Goal: Information Seeking & Learning: Learn about a topic

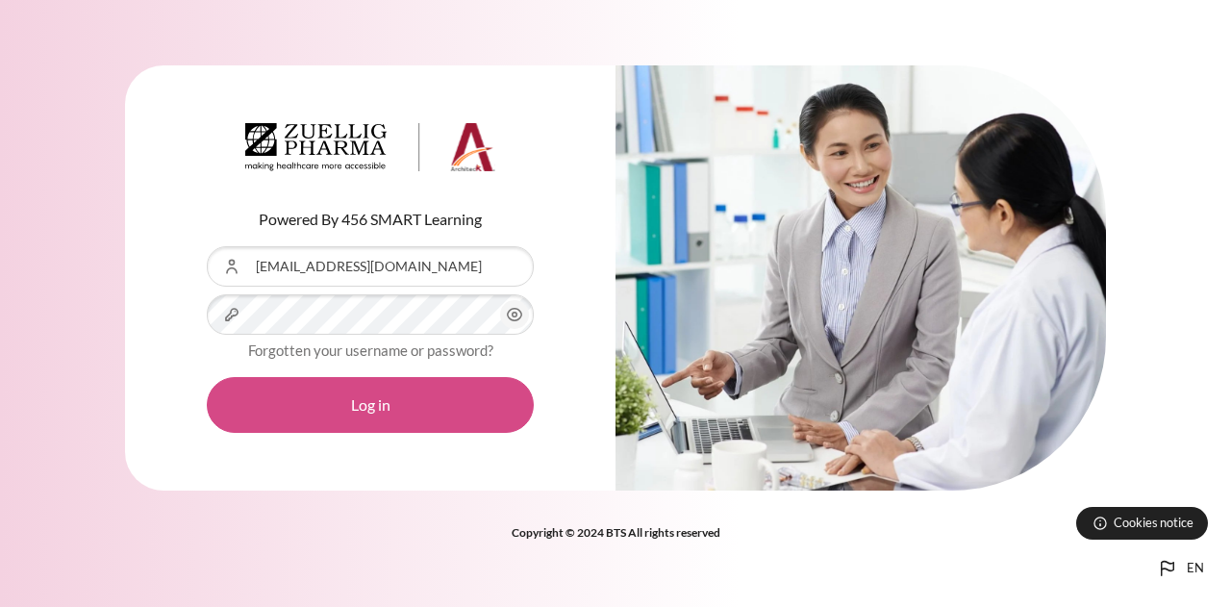
click at [351, 408] on button "Log in" at bounding box center [370, 405] width 327 height 56
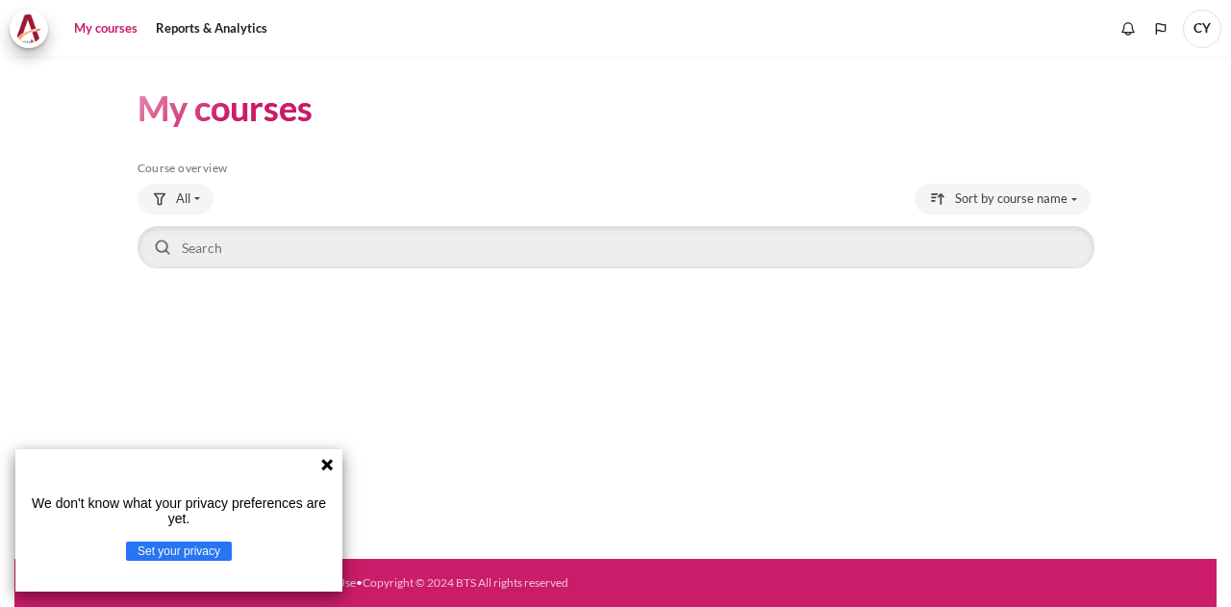
click at [329, 472] on div "We don't know what your privacy preferences are yet. Set your privacy" at bounding box center [178, 520] width 327 height 142
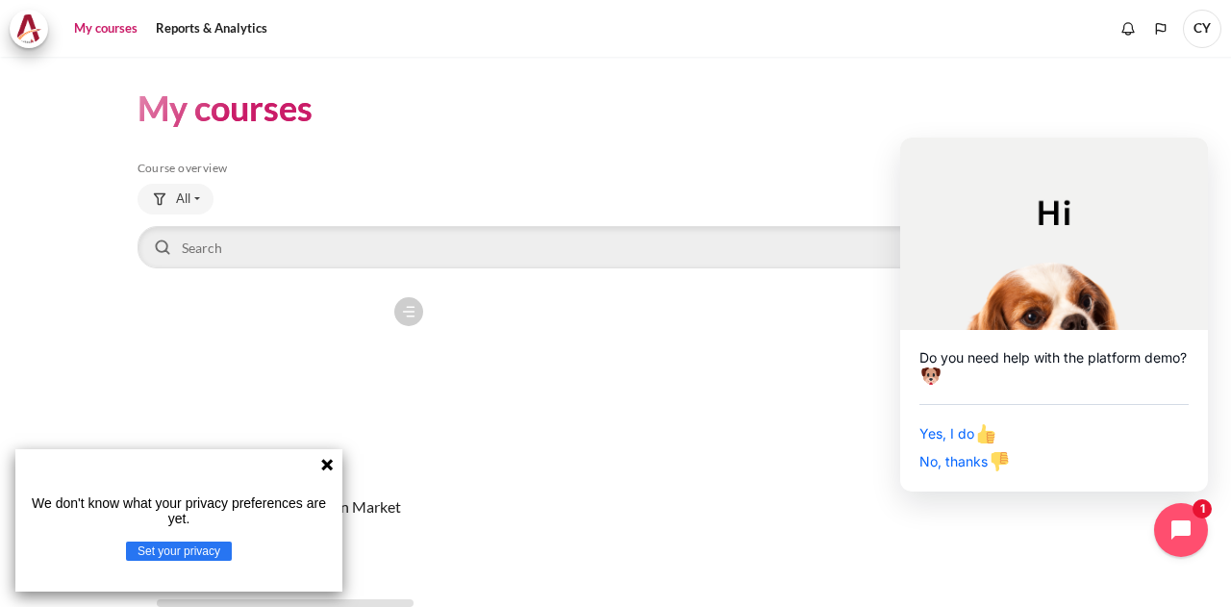
click at [328, 461] on icon at bounding box center [326, 464] width 15 height 15
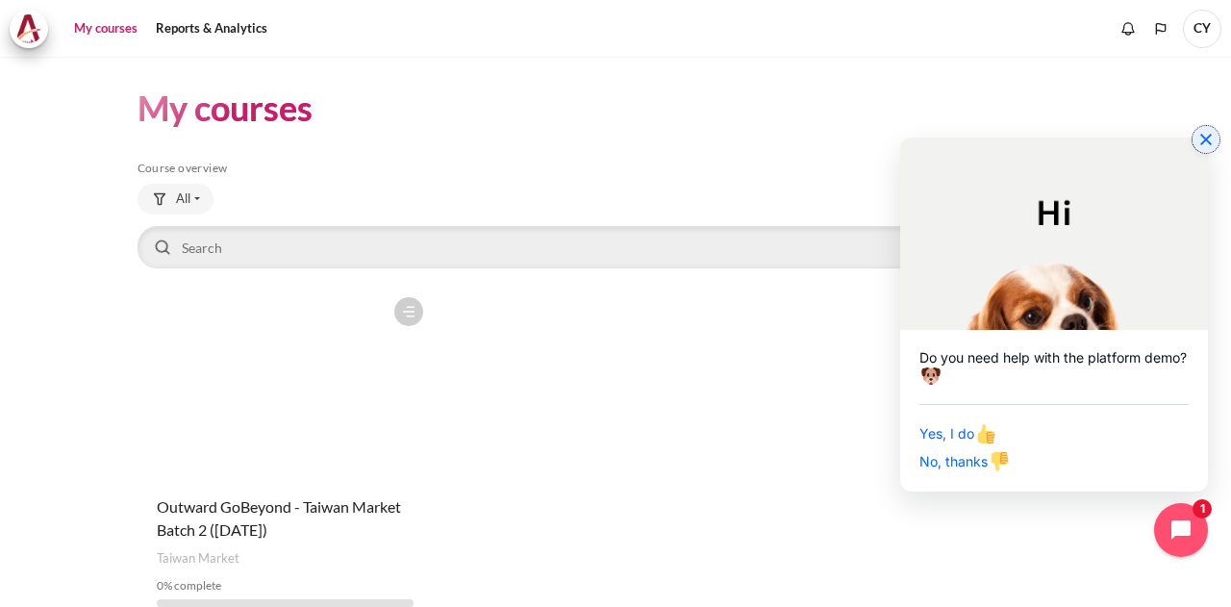
click at [1202, 130] on button "Close chat widget" at bounding box center [1205, 139] width 27 height 27
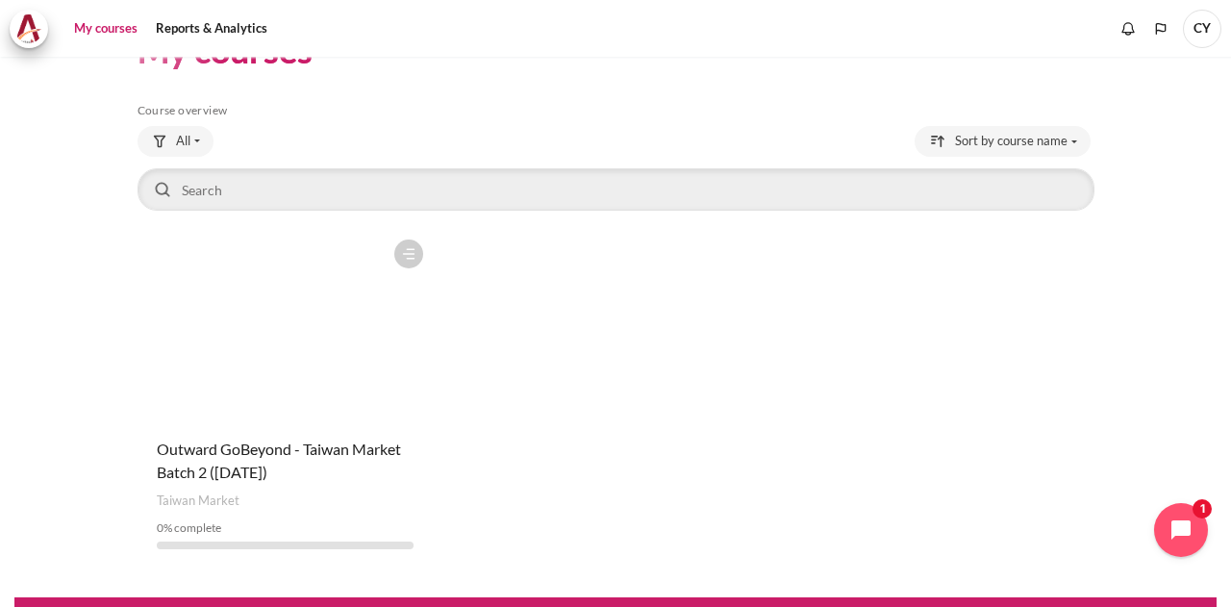
scroll to position [95, 0]
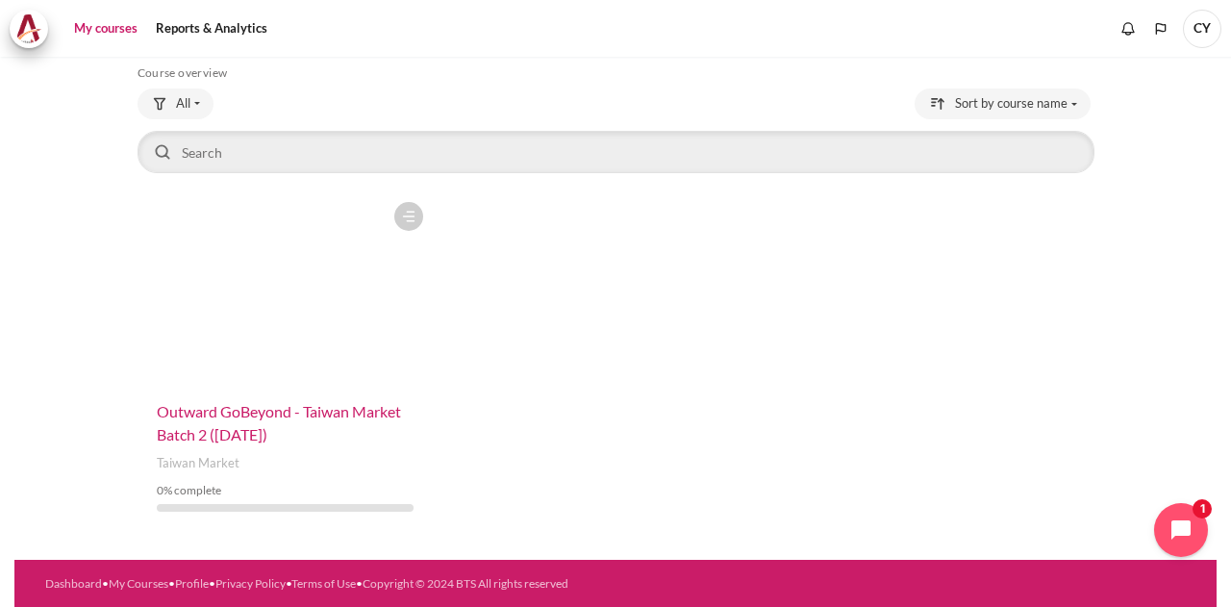
click at [226, 416] on span "Outward GoBeyond - Taiwan Market Batch 2 ([DATE])" at bounding box center [279, 422] width 244 height 41
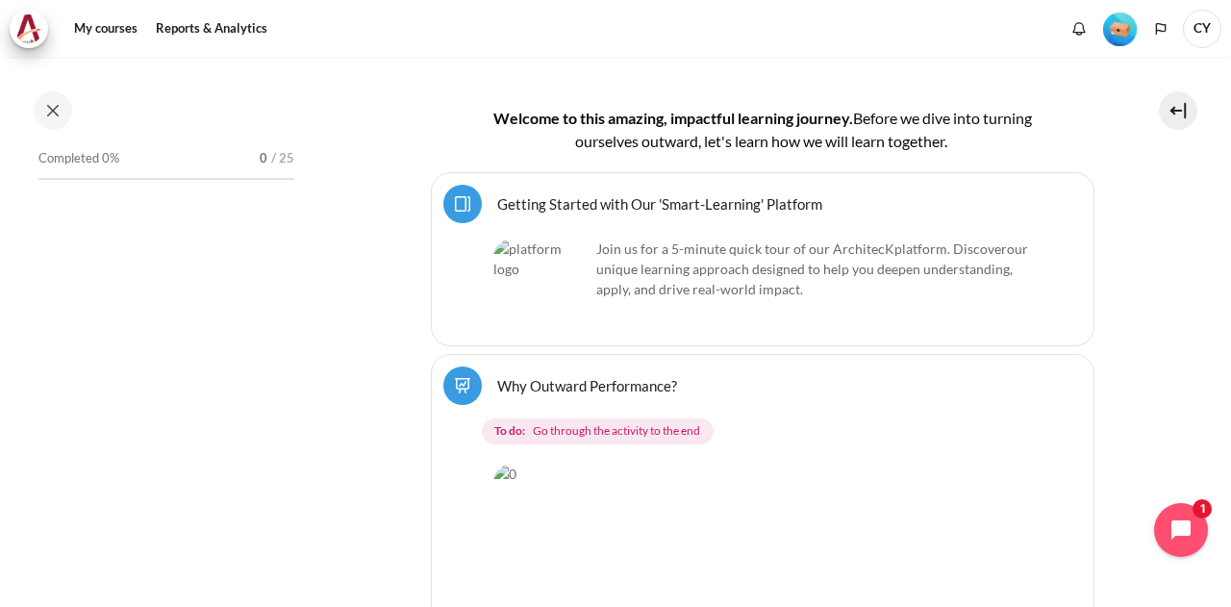
scroll to position [515, 0]
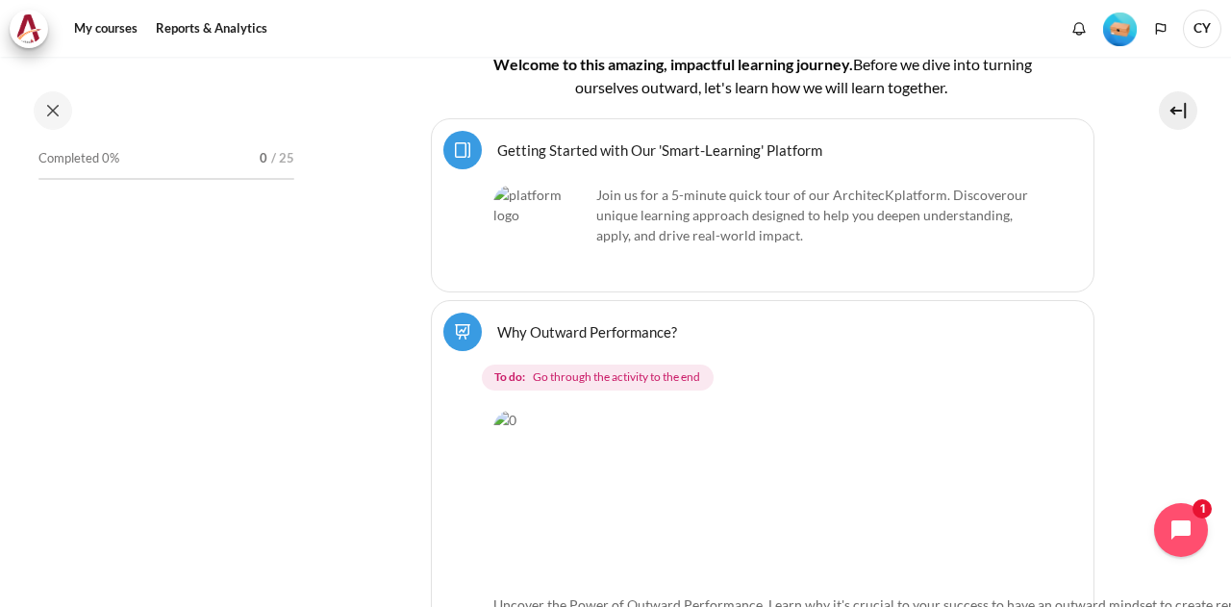
click at [738, 145] on link "Getting Started with Our 'Smart-Learning' Platform Page" at bounding box center [659, 149] width 325 height 18
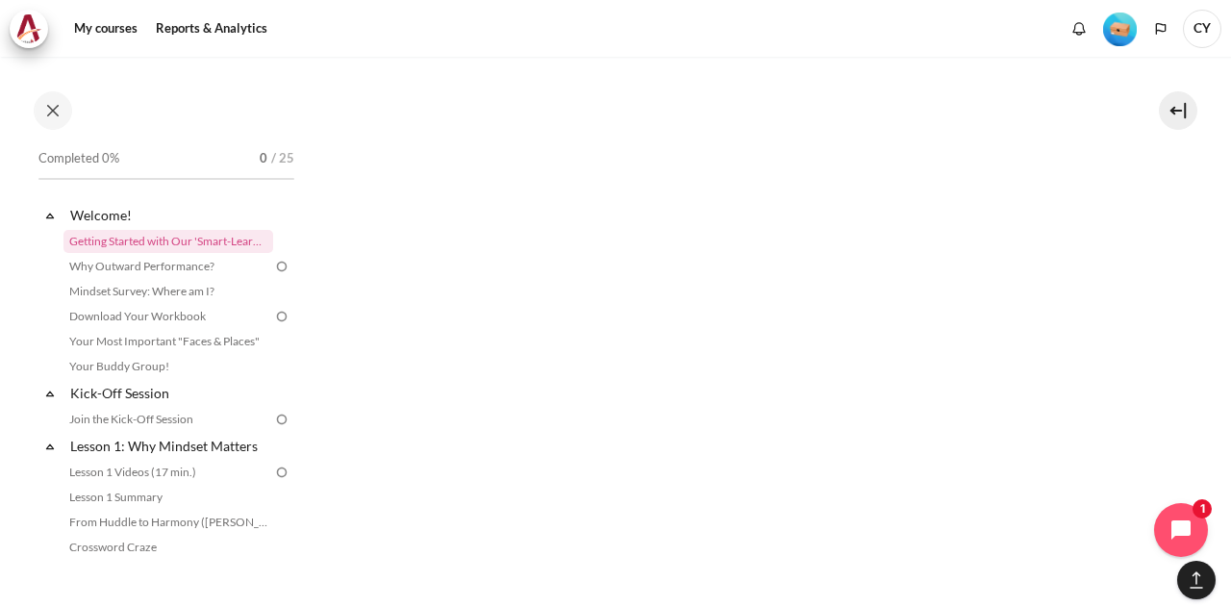
scroll to position [3380, 0]
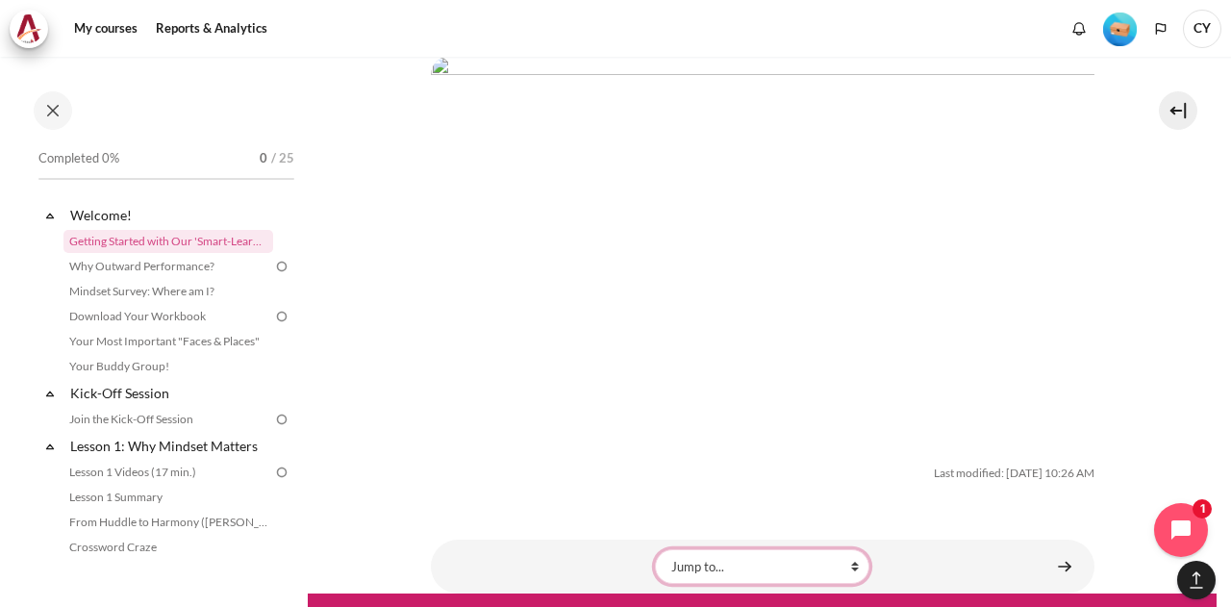
click at [848, 549] on select "Jump to... Why Outward Performance? Mindset Survey: Where am I? Download Your W…" at bounding box center [762, 566] width 214 height 35
drag, startPoint x: 1142, startPoint y: 381, endPoint x: 1059, endPoint y: 504, distance: 148.8
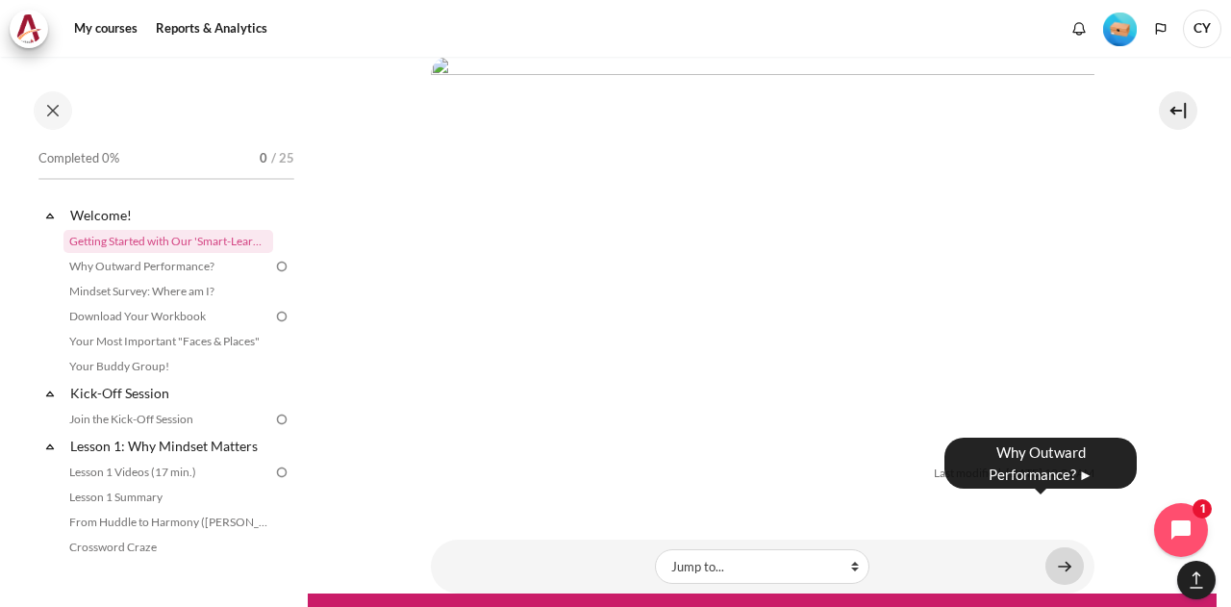
click at [1056, 547] on link "Content" at bounding box center [1064, 565] width 38 height 37
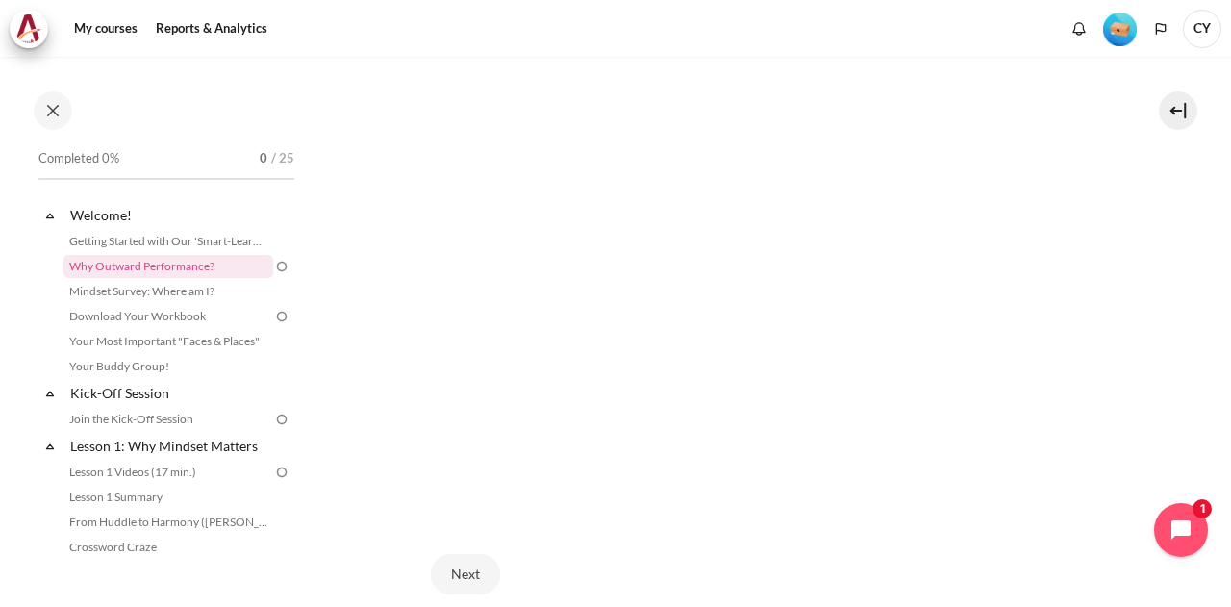
scroll to position [481, 0]
click at [467, 494] on button "Next" at bounding box center [465, 500] width 69 height 40
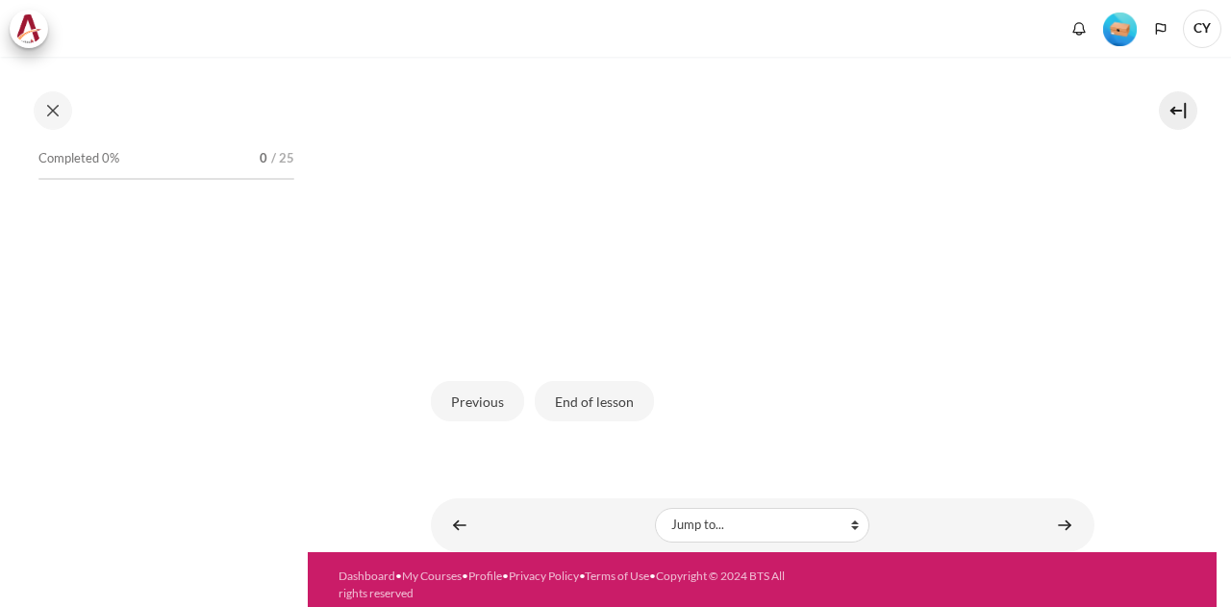
scroll to position [619, 0]
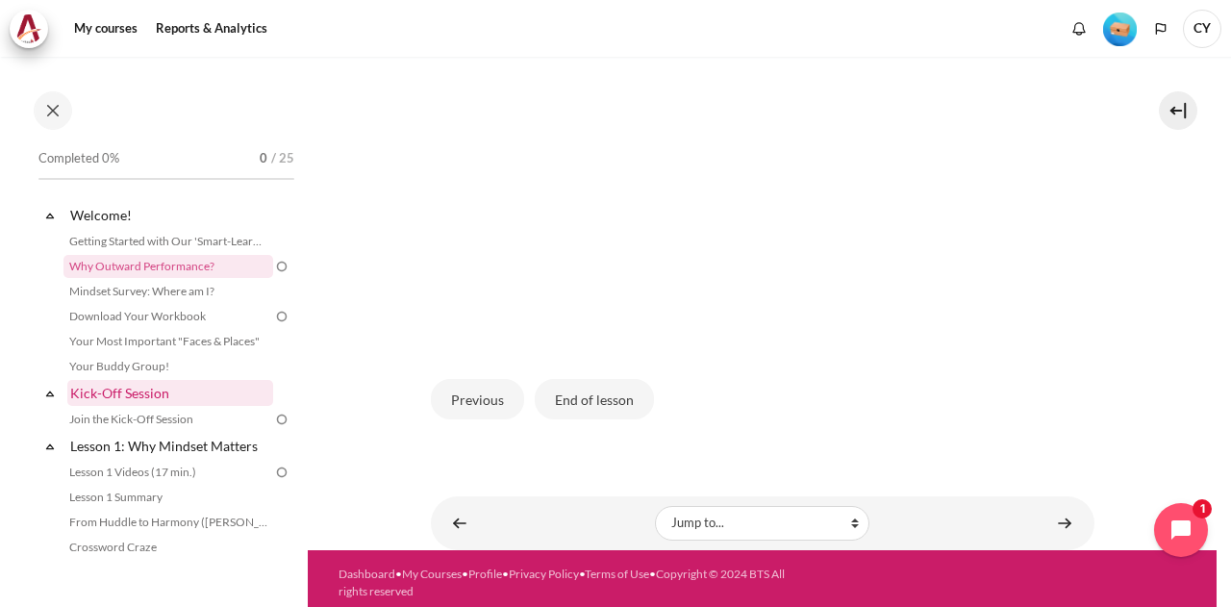
click at [148, 395] on link "Kick-Off Session" at bounding box center [170, 393] width 206 height 26
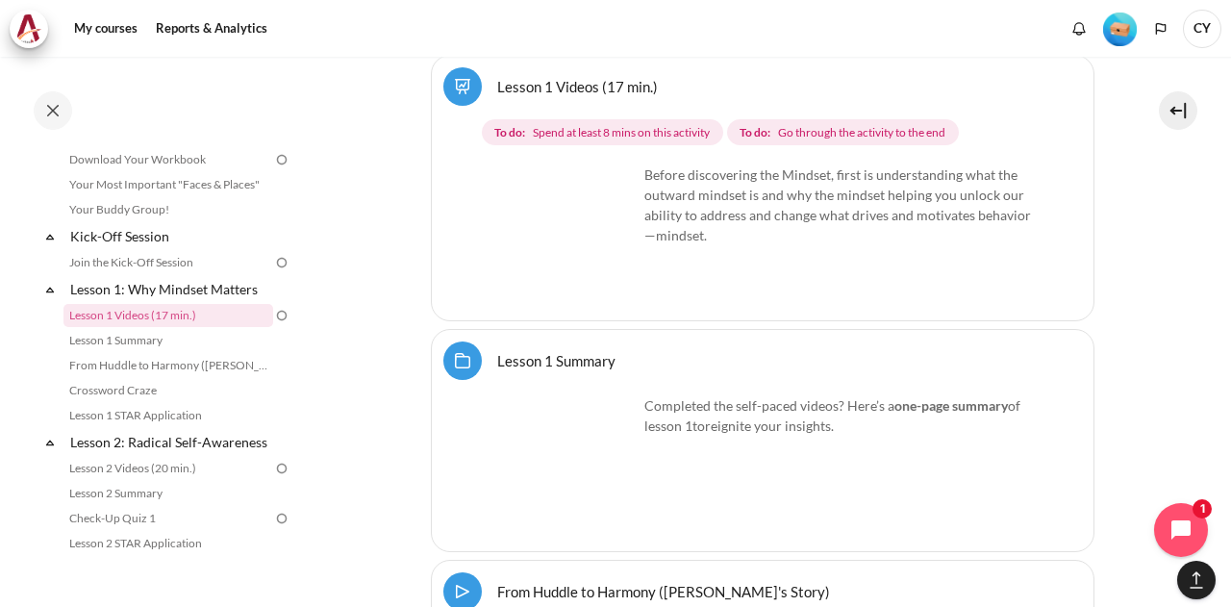
scroll to position [2758, 0]
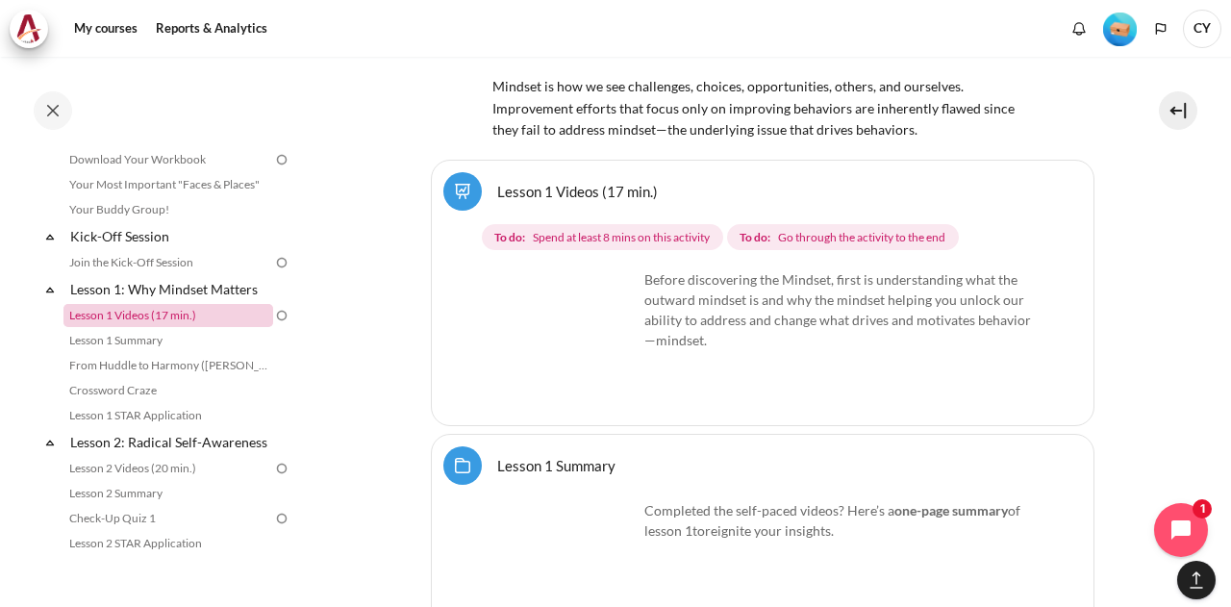
click at [165, 315] on link "Lesson 1 Videos (17 min.)" at bounding box center [168, 315] width 210 height 23
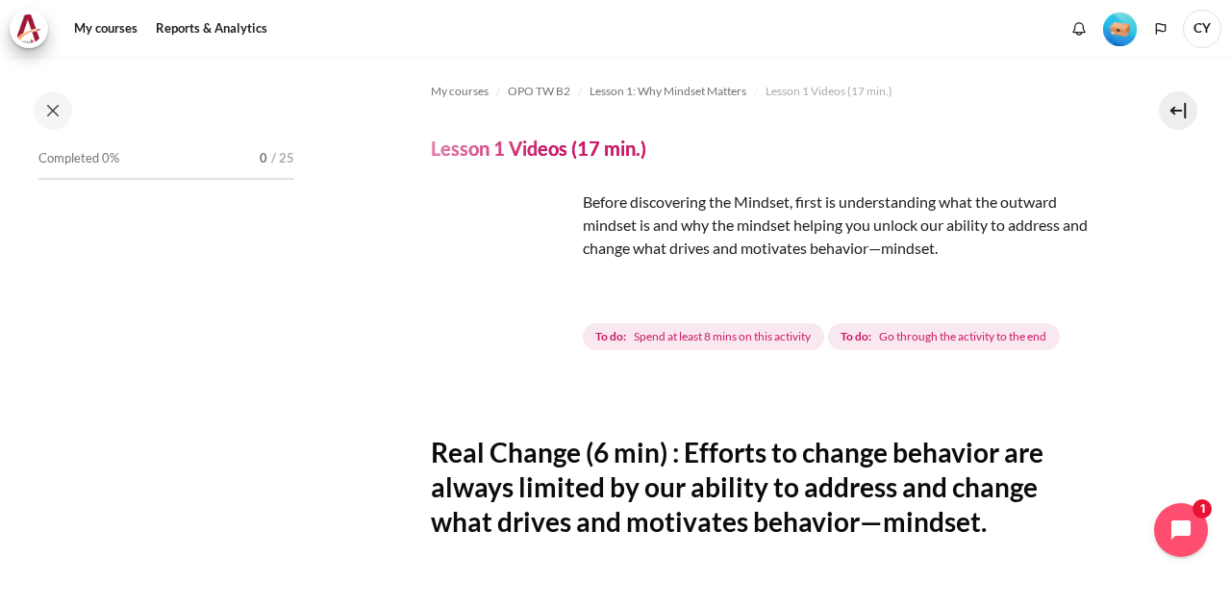
scroll to position [122, 0]
